Goal: Task Accomplishment & Management: Manage account settings

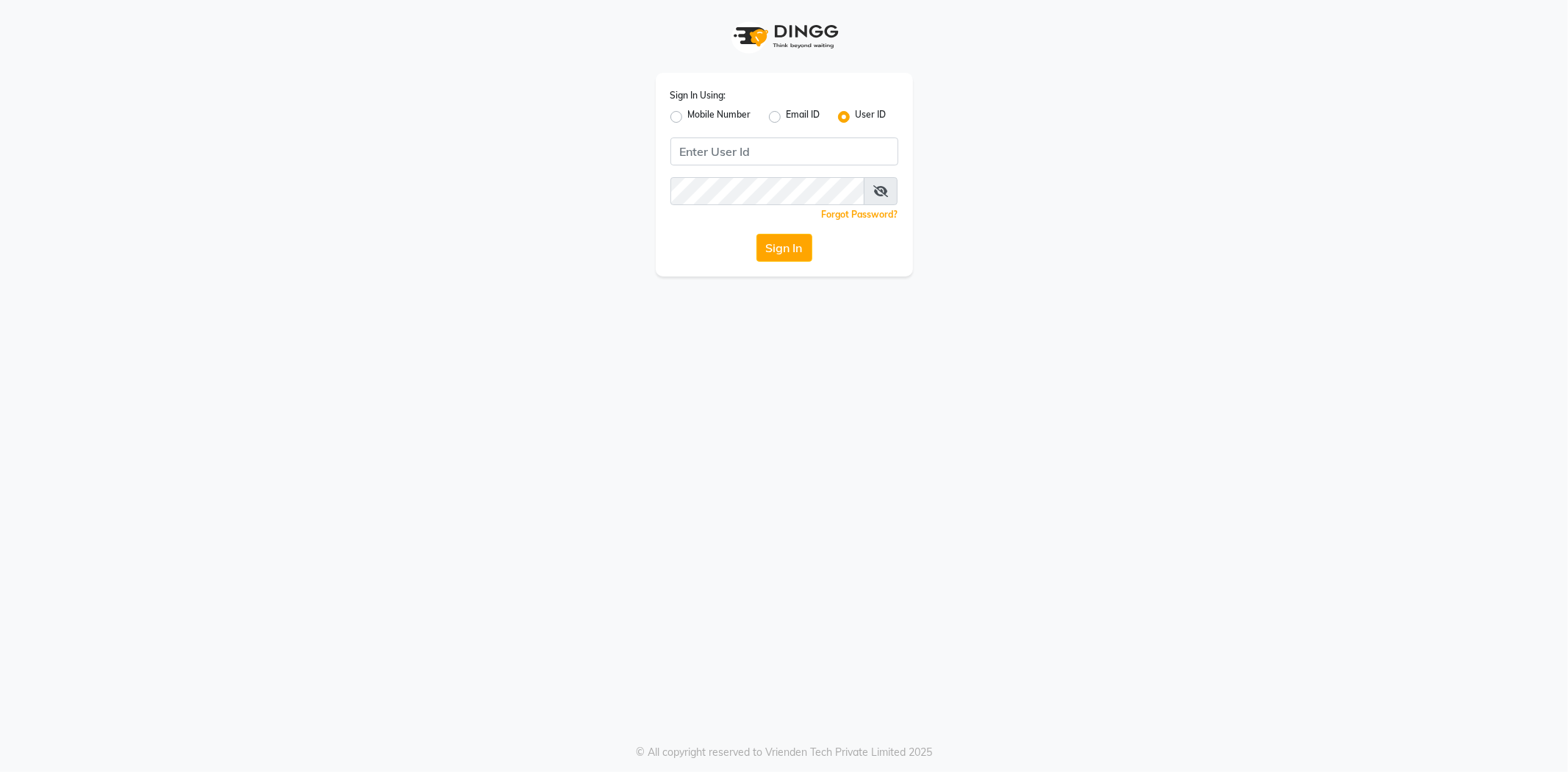
click at [758, 135] on div "Sign In Using: Mobile Number Email ID User ID Remember me Forgot Password? Sign…" at bounding box center [784, 174] width 258 height 204
click at [759, 144] on input "Username" at bounding box center [784, 151] width 228 height 28
drag, startPoint x: 678, startPoint y: 150, endPoint x: 847, endPoint y: 209, distance: 179.0
click at [847, 209] on div "Sign In Using: Mobile Number Email ID User ID mgrammar123 Remember me Forgot Pa…" at bounding box center [784, 174] width 258 height 204
type input "mgrammar123"
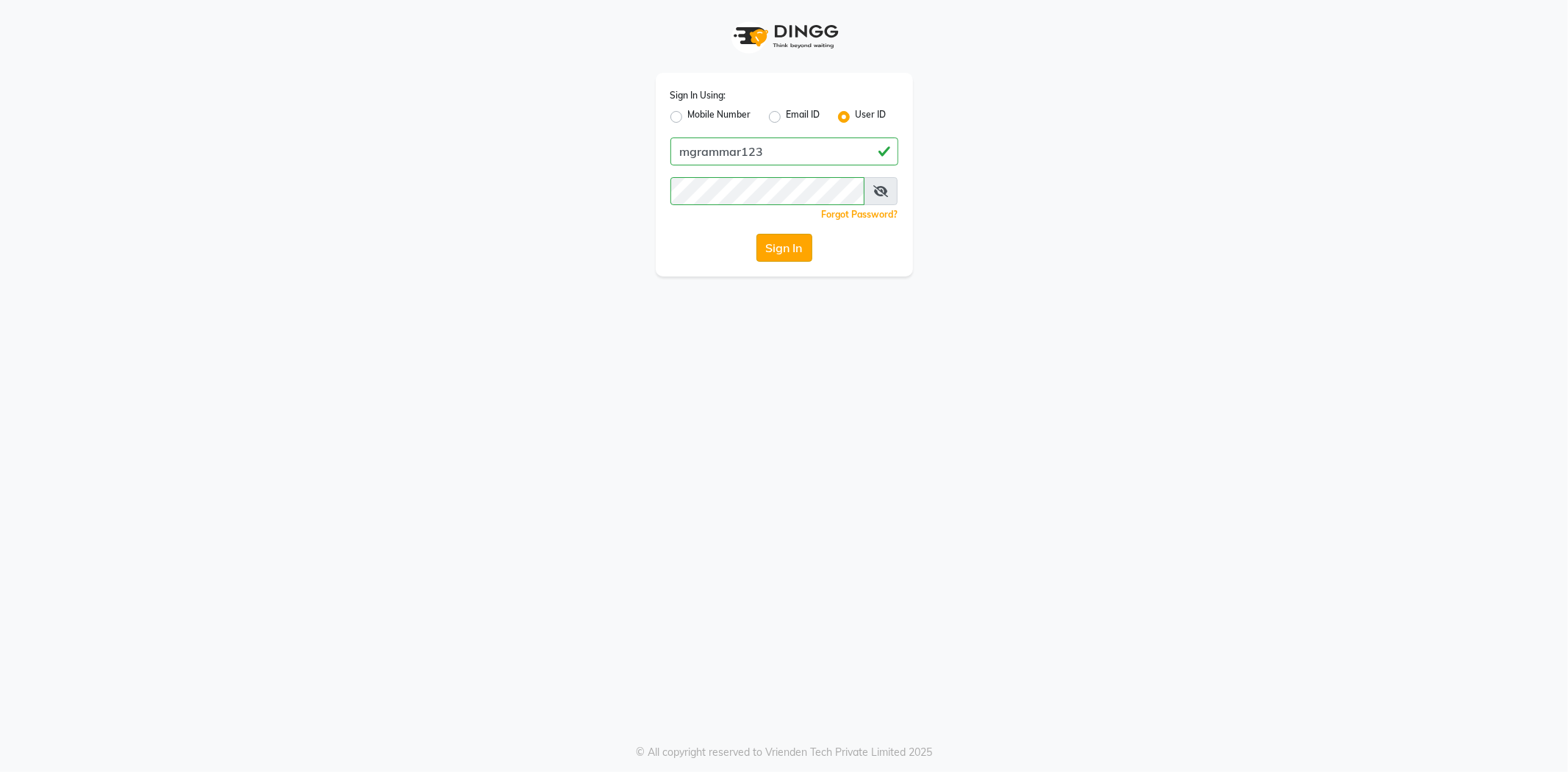
click at [778, 253] on button "Sign In" at bounding box center [784, 247] width 56 height 28
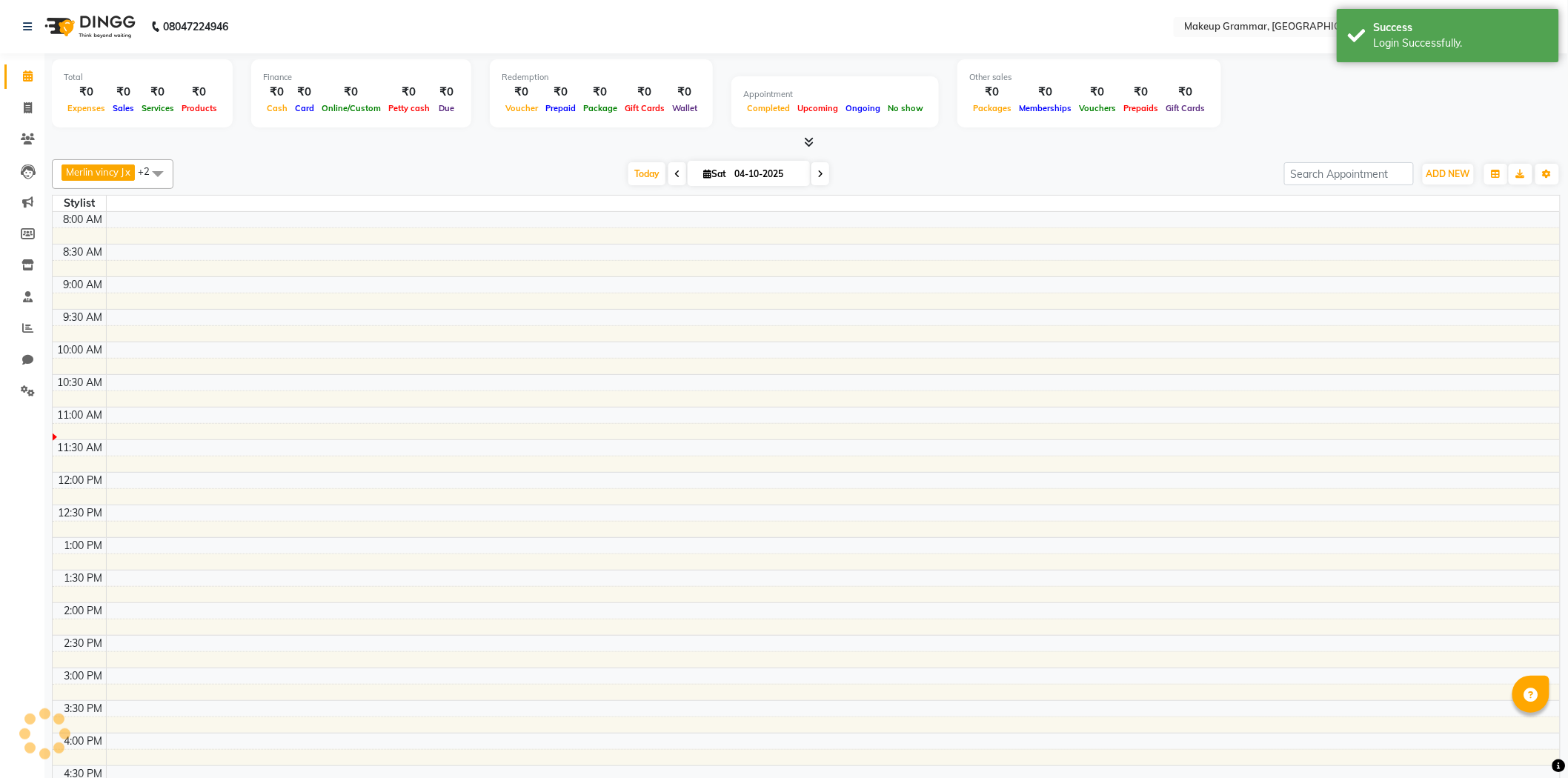
select select "en"
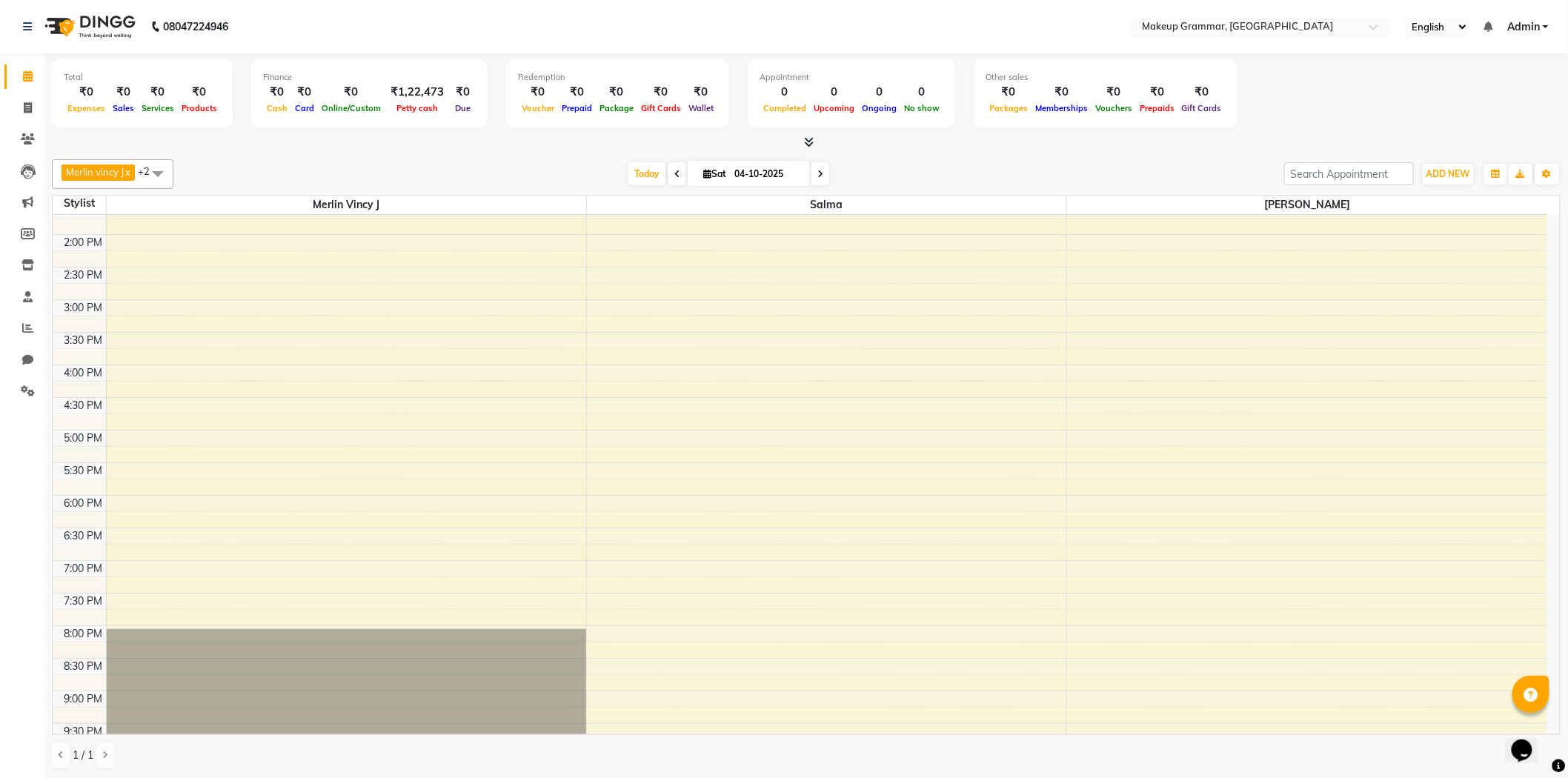
scroll to position [461, 0]
